Goal: Task Accomplishment & Management: Complete application form

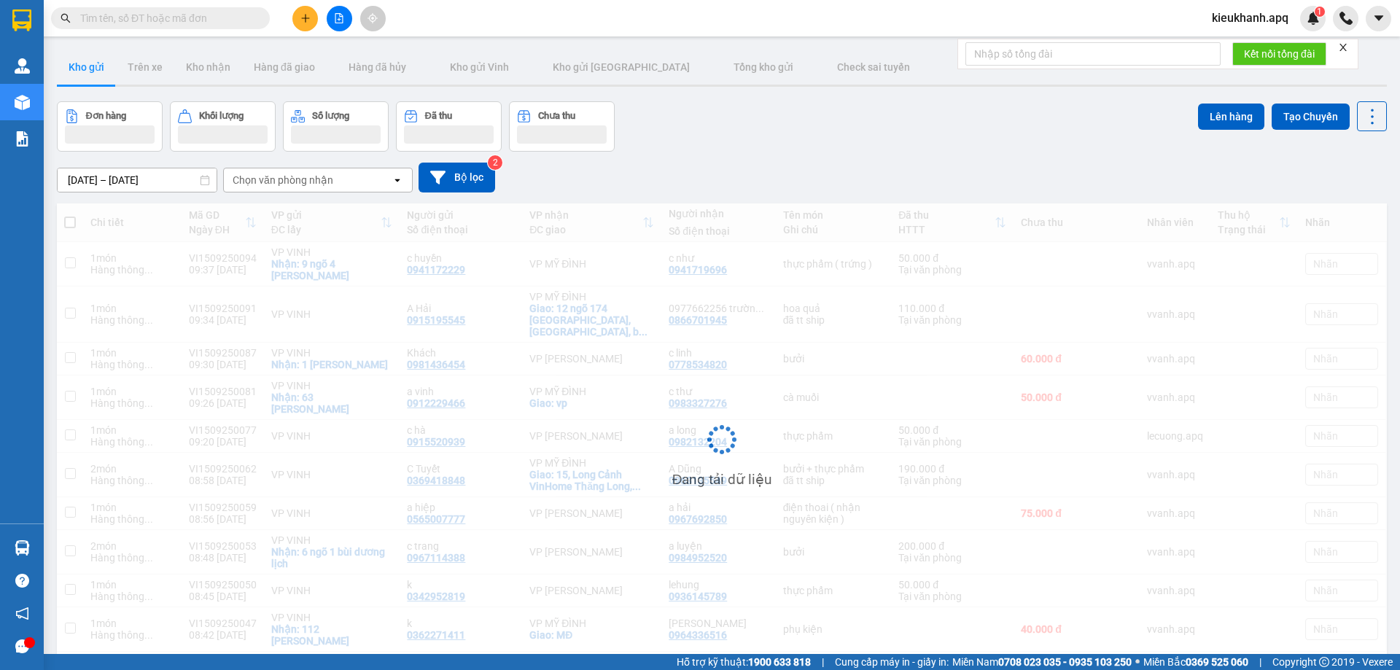
click at [187, 16] on input "text" at bounding box center [166, 18] width 172 height 16
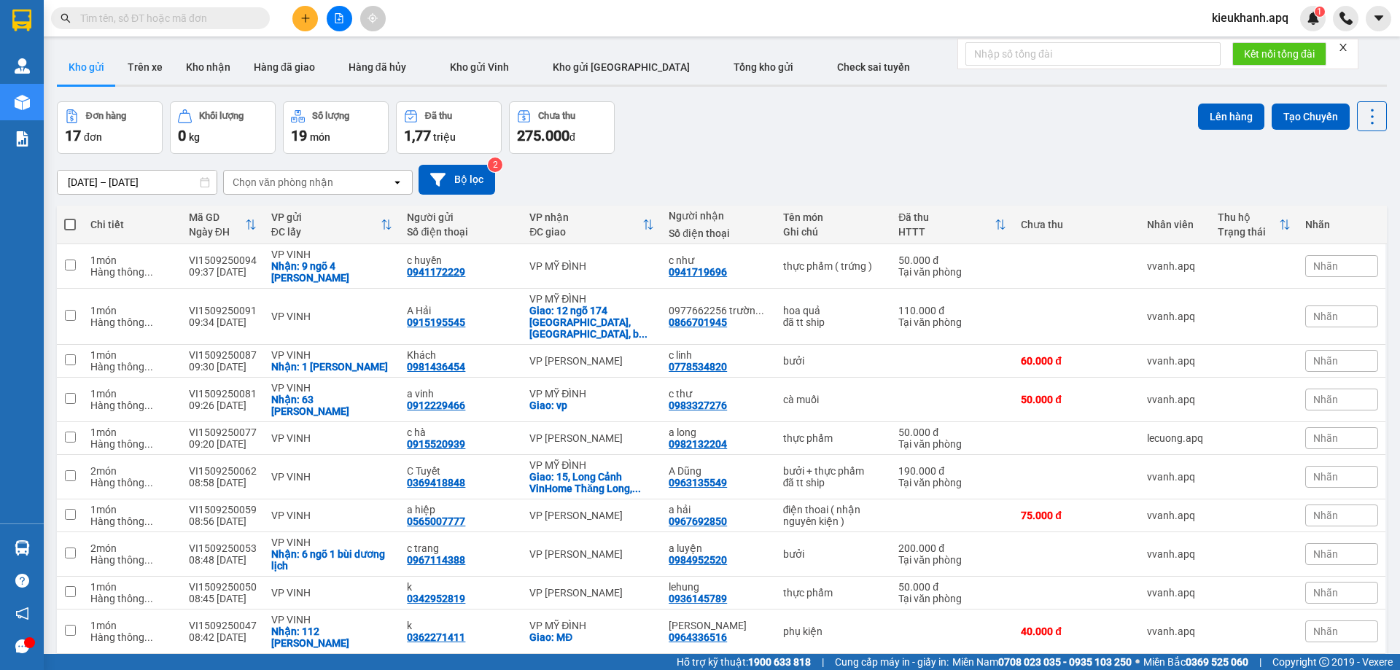
paste input "0584661579"
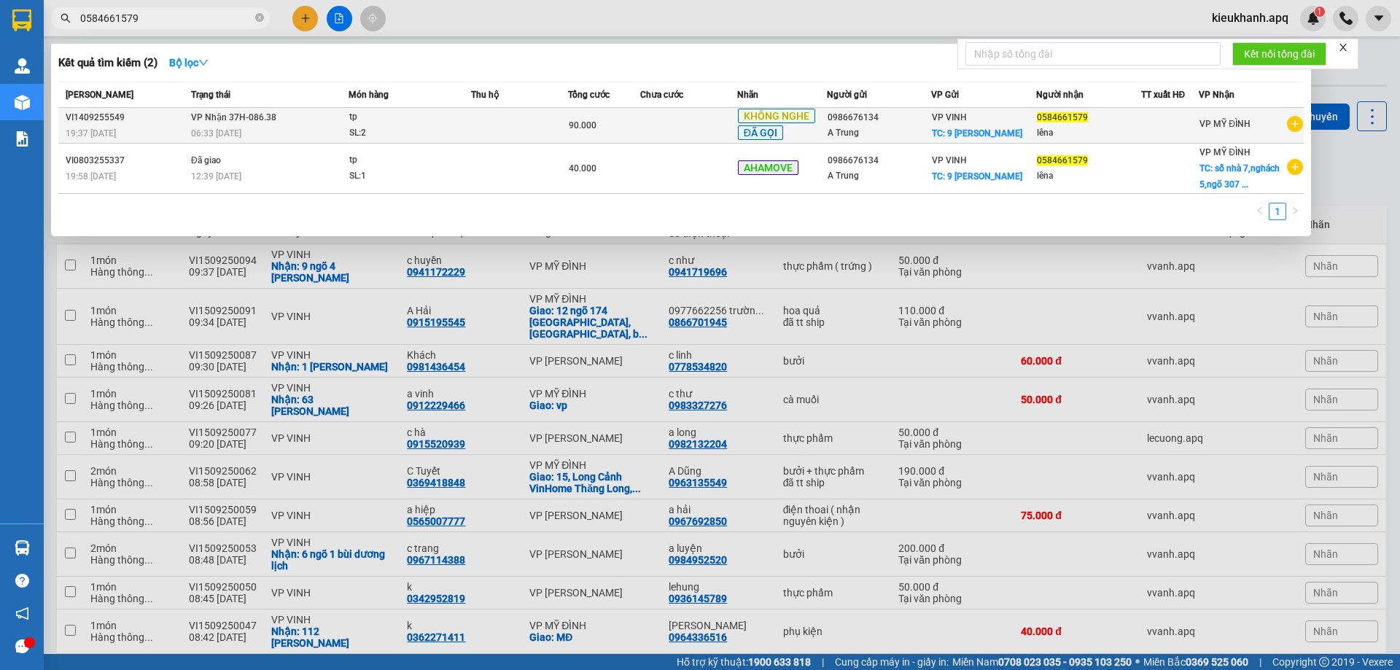
type input "0584661579"
click at [431, 125] on div "SL: 2" at bounding box center [403, 133] width 109 height 16
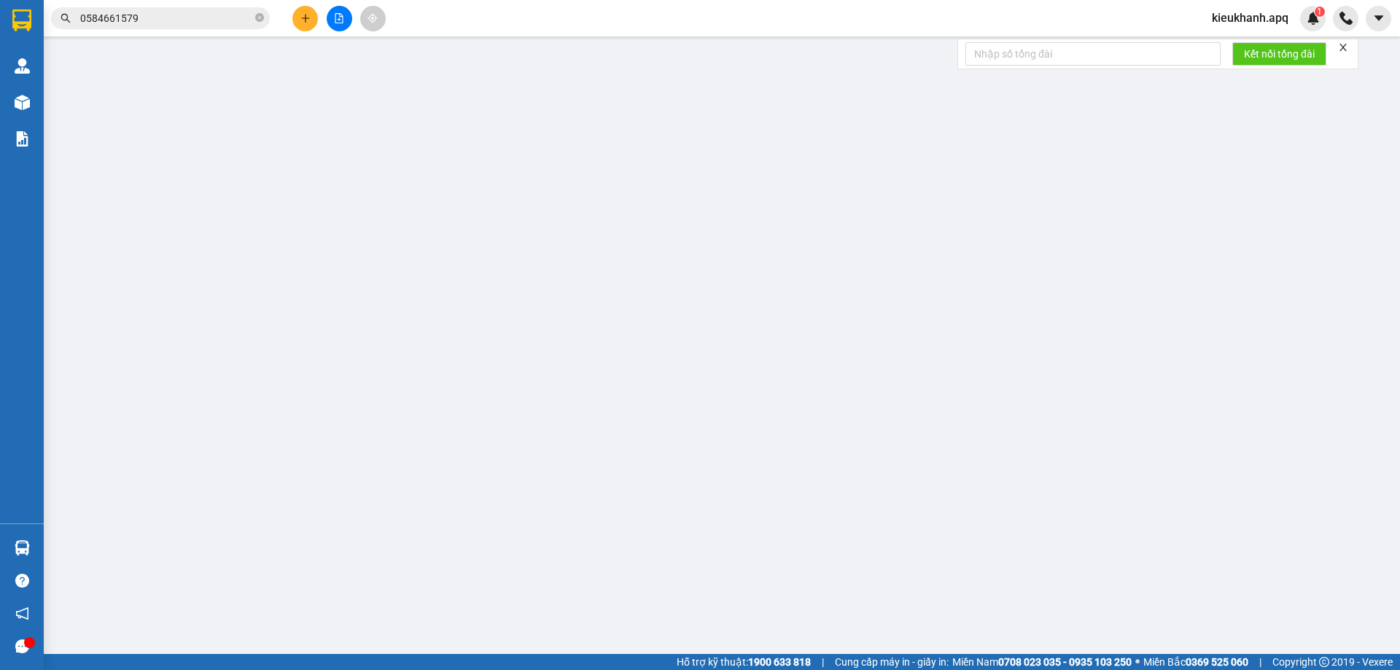
type input "0986676134"
type input "A Trung"
checkbox input "true"
type input "9 [PERSON_NAME]"
type input "0584661579"
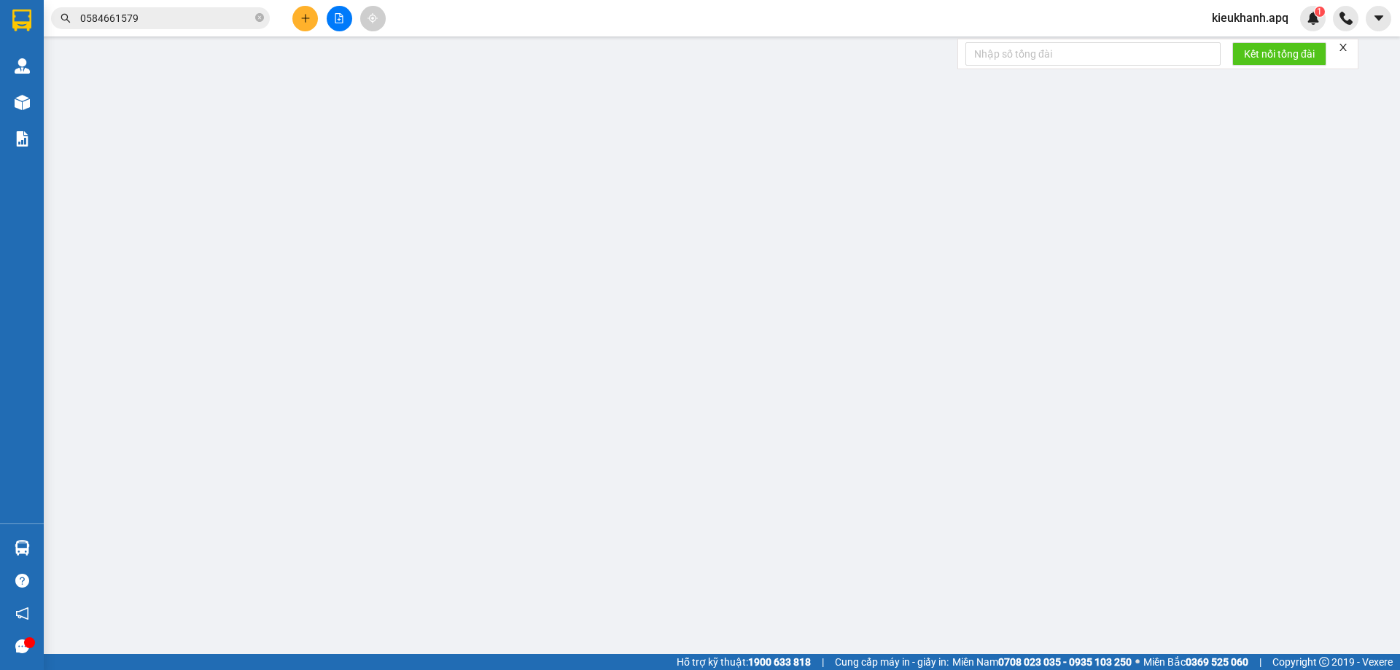
type input "lêna"
type input "90.000"
